Goal: Task Accomplishment & Management: Use online tool/utility

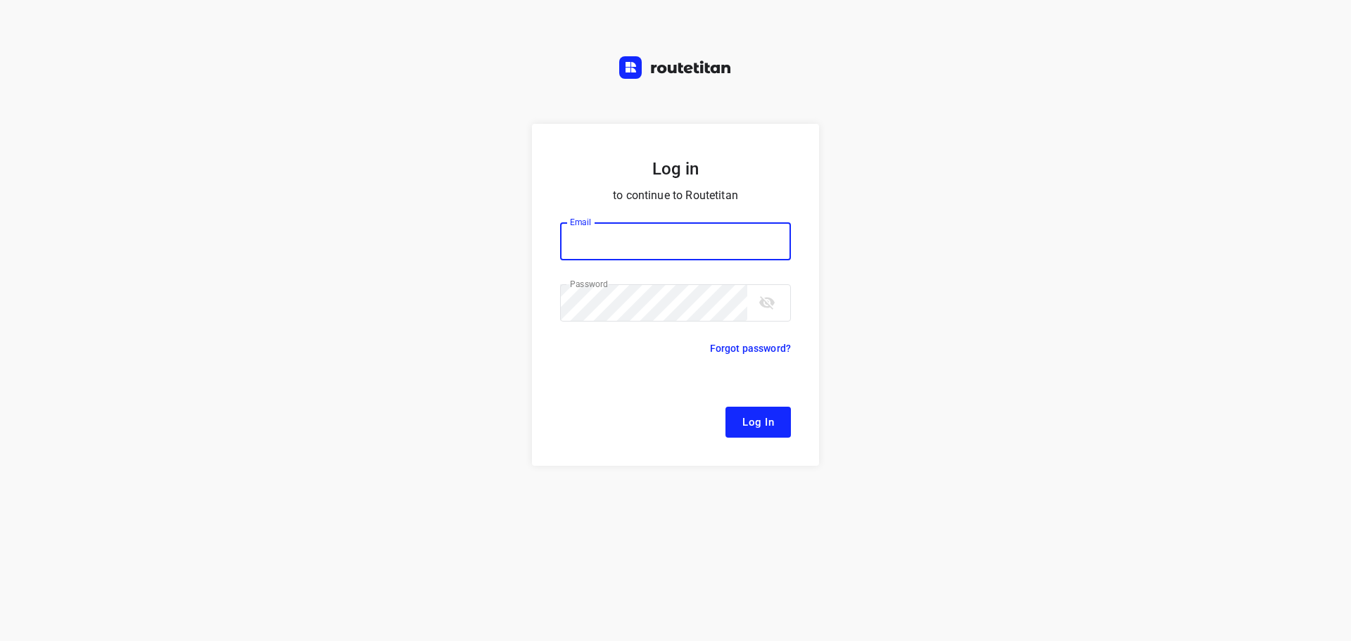
type input "[EMAIL_ADDRESS][DOMAIN_NAME]"
click at [756, 431] on span "Log In" at bounding box center [758, 422] width 32 height 18
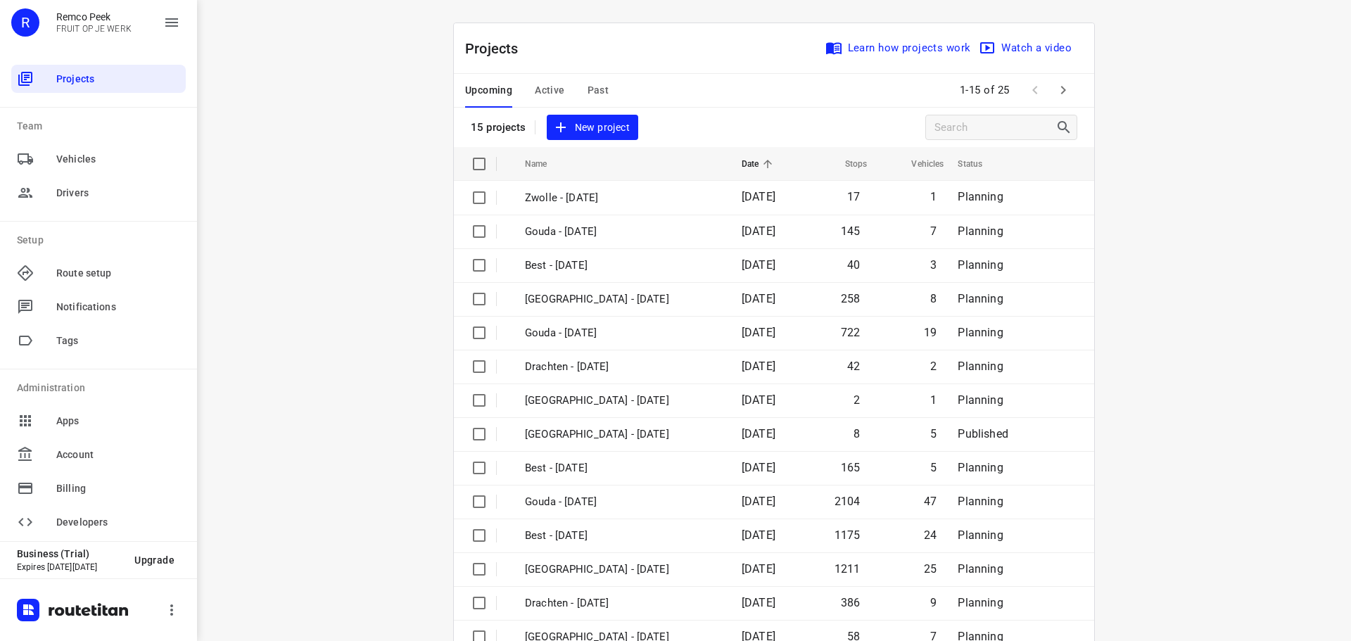
click at [542, 99] on button "Active" at bounding box center [550, 91] width 30 height 34
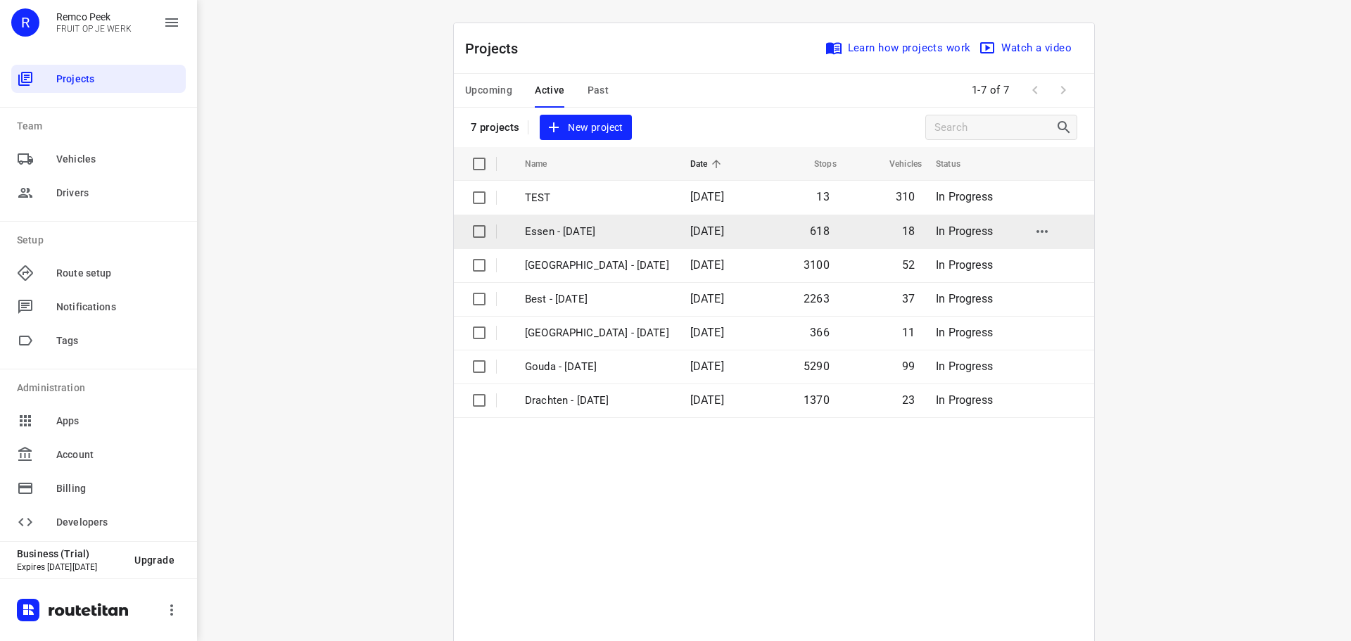
click at [561, 239] on p "Essen - [DATE]" at bounding box center [597, 232] width 144 height 16
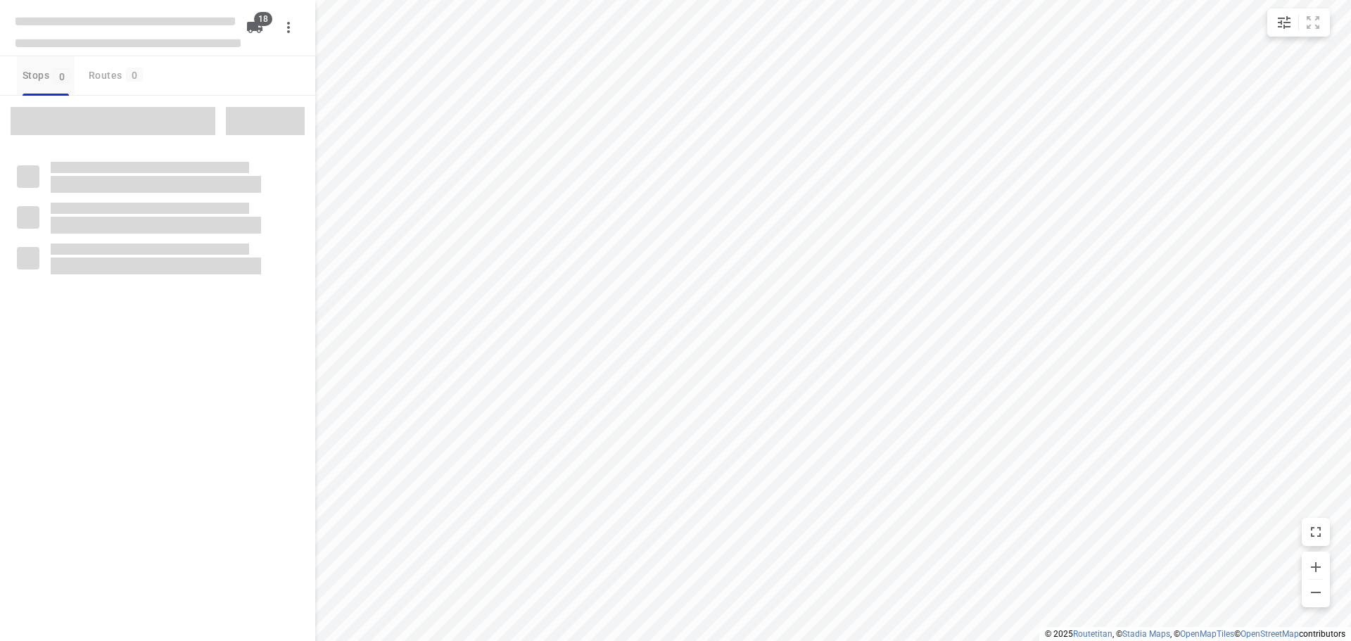
checkbox input "true"
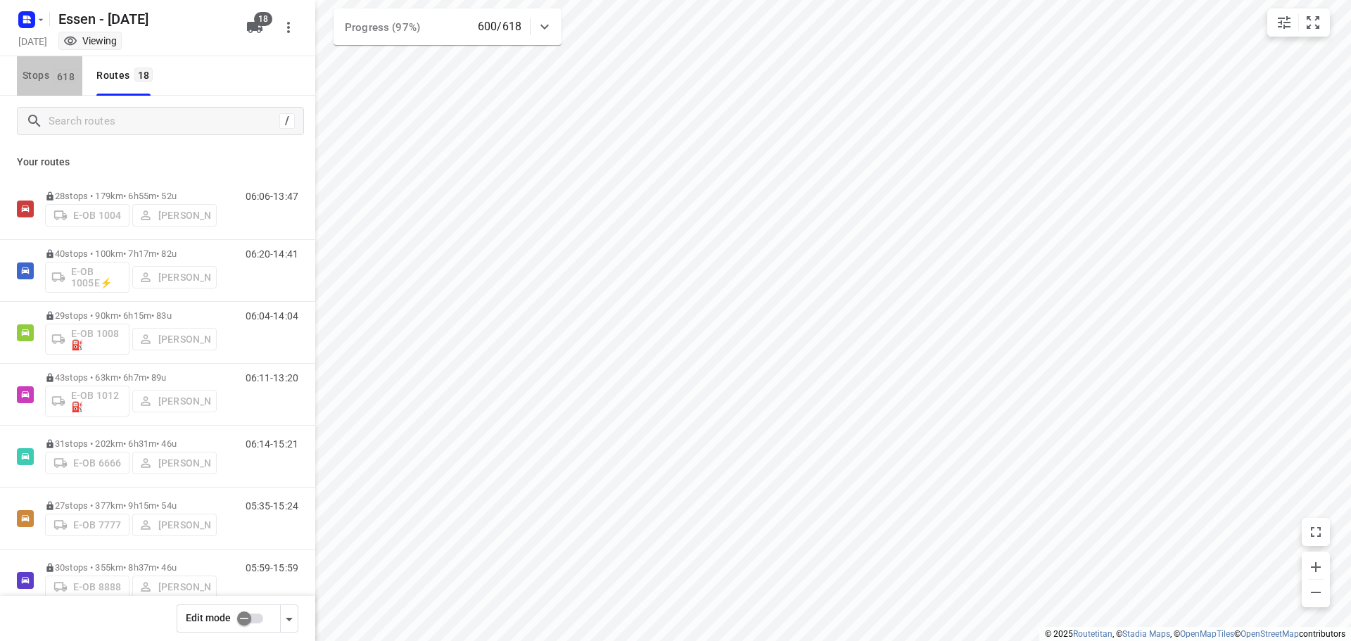
click at [42, 82] on span "Stops 618" at bounding box center [53, 76] width 60 height 18
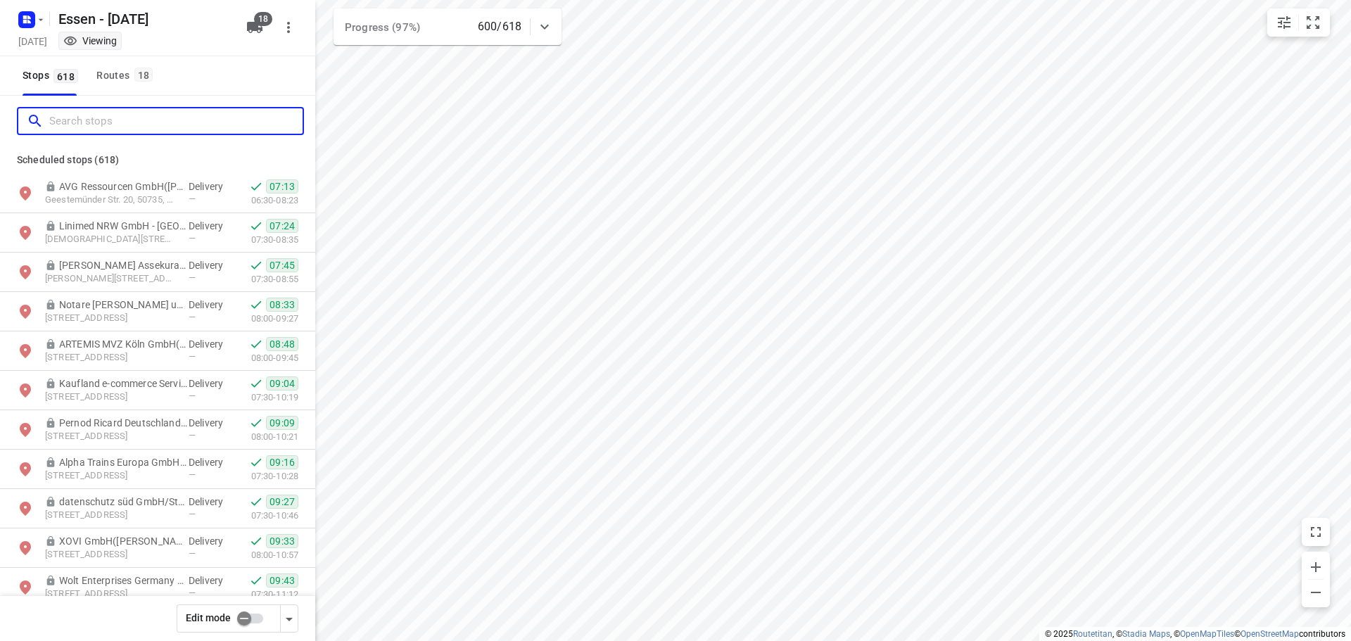
click at [60, 119] on input "Search stops" at bounding box center [175, 121] width 253 height 22
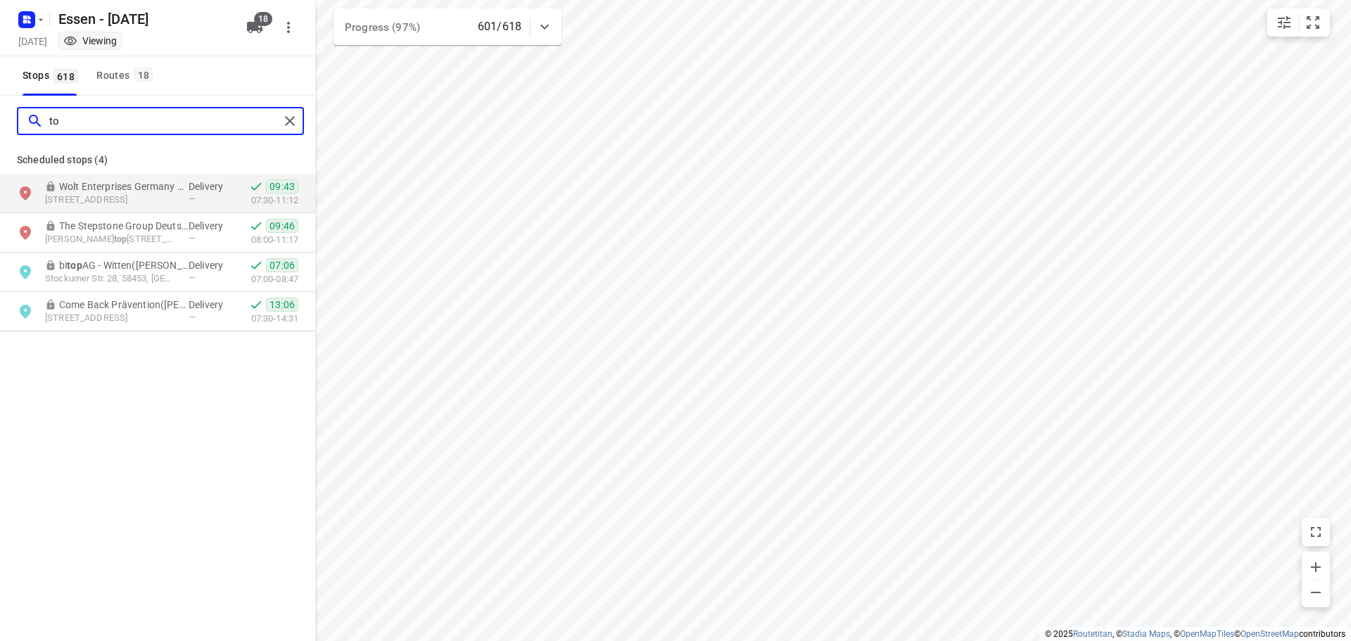
type input "t"
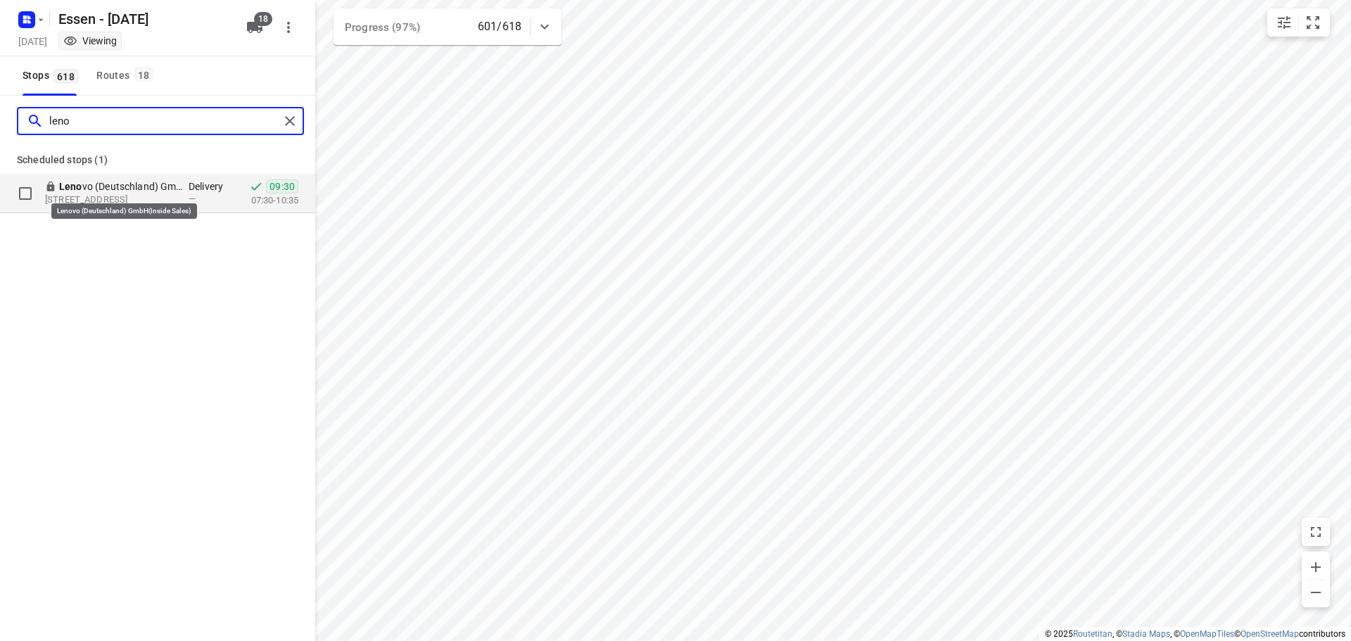
type input "leno"
click at [168, 188] on p "Leno vo (Deutschland) GmbH(Inside Sales)" at bounding box center [123, 186] width 129 height 14
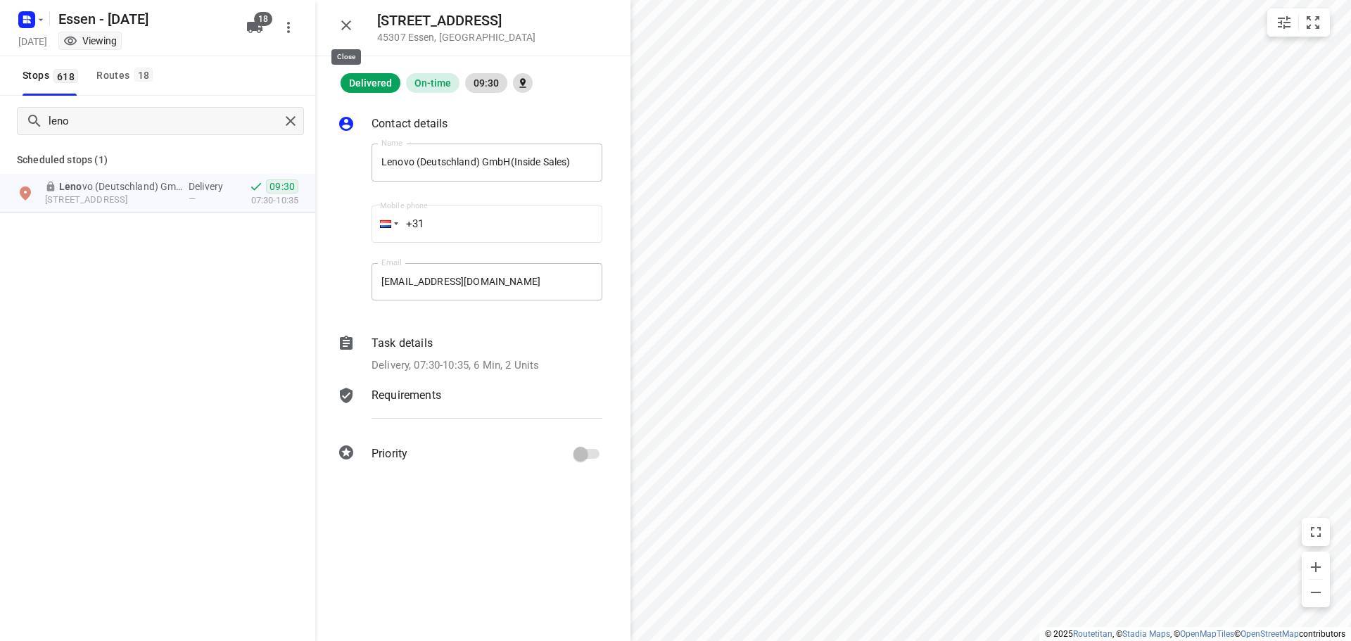
click at [343, 30] on icon "button" at bounding box center [346, 25] width 17 height 17
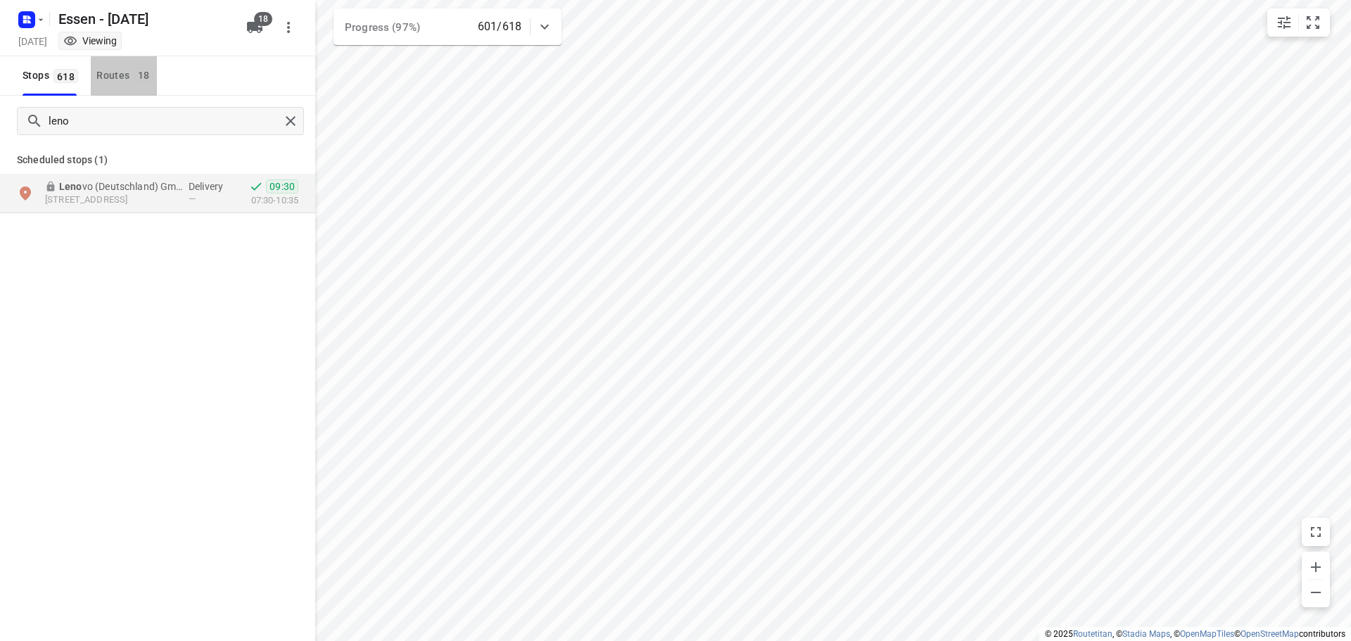
click at [131, 86] on button "Routes 18" at bounding box center [124, 75] width 66 height 39
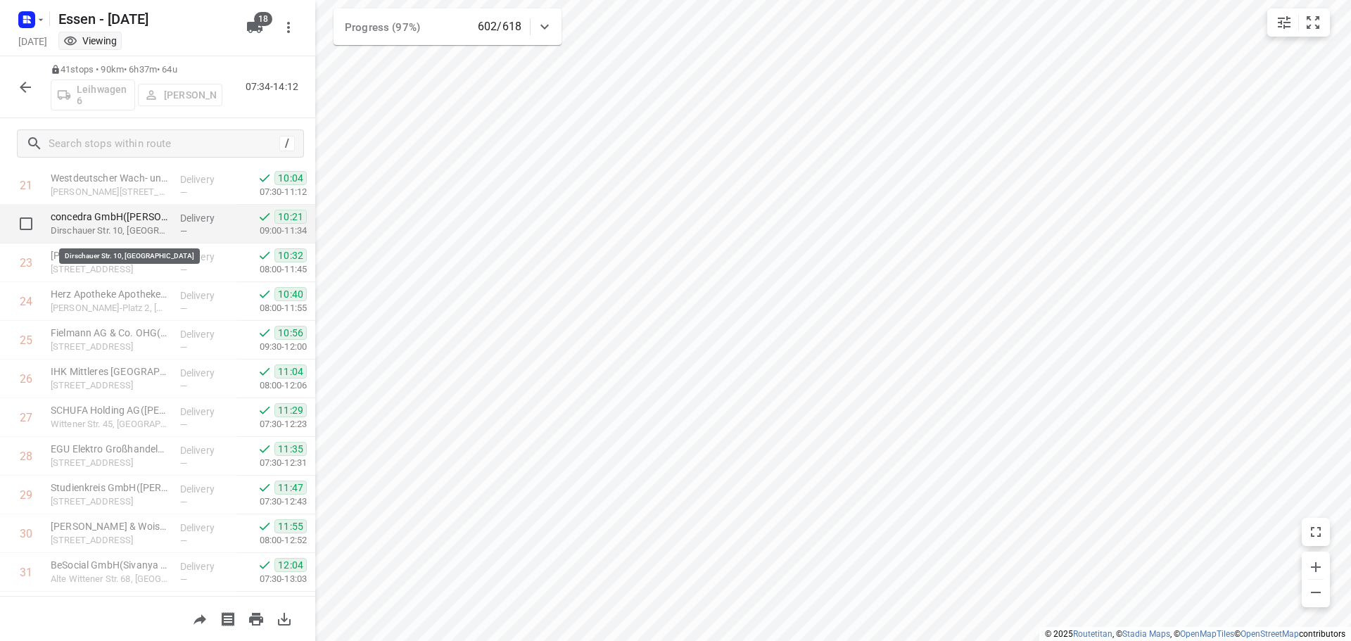
scroll to position [846, 0]
